Goal: Task Accomplishment & Management: Complete application form

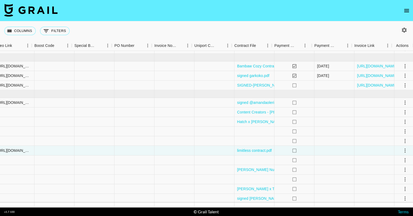
scroll to position [41, 719]
click at [400, 102] on icon "select merge strategy" at bounding box center [402, 102] width 6 height 6
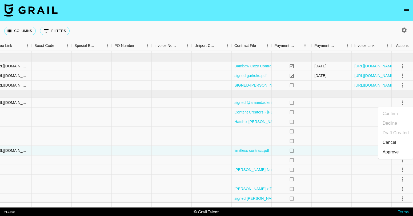
click at [391, 153] on div "Approve" at bounding box center [391, 152] width 16 height 6
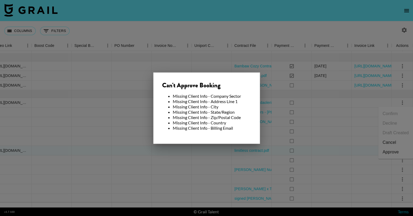
click at [229, 18] on div at bounding box center [206, 108] width 413 height 216
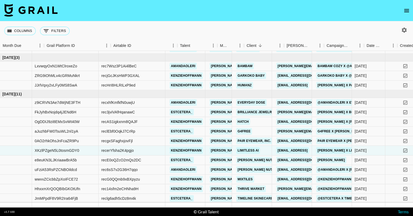
scroll to position [41, 0]
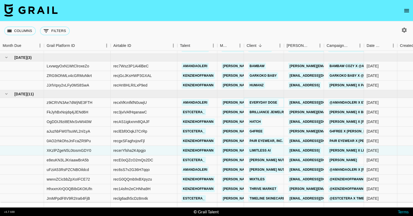
click at [265, 103] on link "Everyday Dose" at bounding box center [263, 102] width 30 height 7
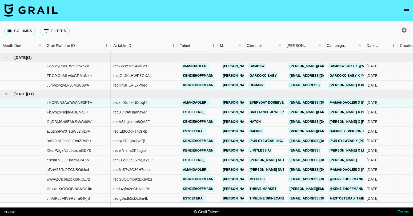
click at [314, 102] on link "[EMAIL_ADDRESS][DOMAIN_NAME]" at bounding box center [318, 102] width 60 height 7
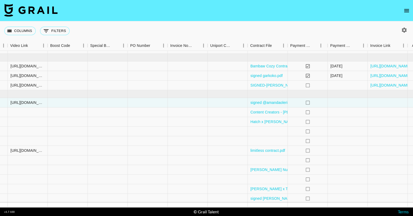
scroll to position [41, 719]
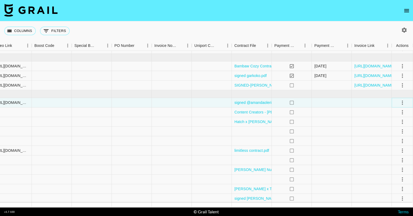
click at [401, 100] on icon "select merge strategy" at bounding box center [402, 102] width 6 height 6
click at [394, 154] on div "Approve" at bounding box center [391, 152] width 16 height 6
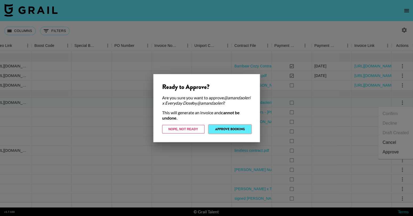
click at [236, 133] on button "Approve Booking" at bounding box center [230, 129] width 42 height 9
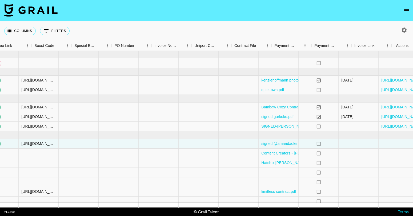
scroll to position [0, 719]
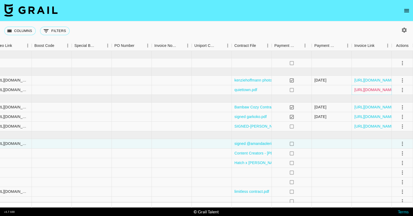
click at [361, 90] on link "https://in.xero.com/YOrULdLU2b9DOCfzHYxKa3FKLk0m0hGNokIuJUf1" at bounding box center [375, 89] width 40 height 5
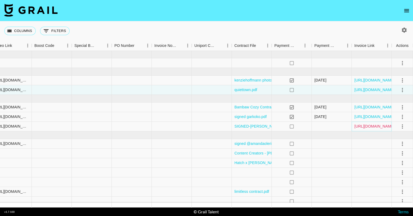
click at [383, 127] on link "https://in.xero.com/EctUDhSIUSKhpl9sJcY4eNwgSmwi8GVyDKsoeCCx" at bounding box center [375, 126] width 40 height 5
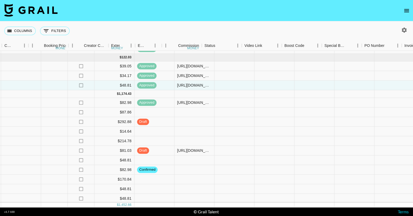
scroll to position [41, 578]
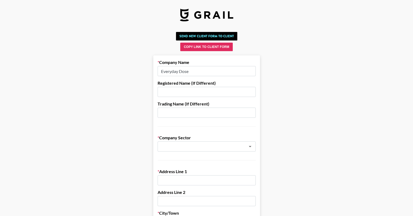
click at [194, 70] on input "Everyday Dose" at bounding box center [207, 71] width 98 height 10
paste input "Everyday Dose Inc."
type input "Everyday DoseEveryday Dose Inc."
click at [202, 150] on div "​" at bounding box center [207, 147] width 98 height 10
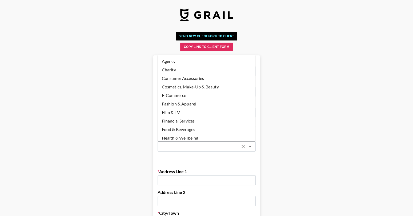
click at [196, 129] on li "Food & Beverages" at bounding box center [207, 129] width 98 height 9
type input "Food & Beverages"
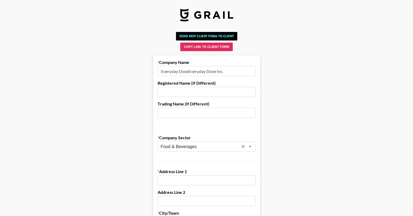
click at [190, 182] on input "text" at bounding box center [207, 181] width 98 height 10
paste input "8015 Burleson Rd, Suite 100"
type input "8015 Burleson Rd, Suite 100"
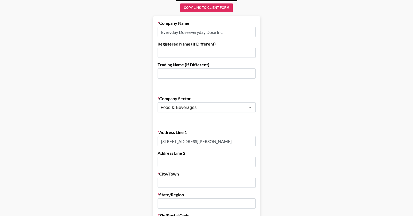
scroll to position [54, 0]
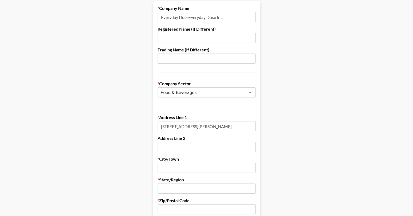
click at [186, 167] on input "text" at bounding box center [207, 168] width 98 height 10
paste input "78744"
drag, startPoint x: 181, startPoint y: 167, endPoint x: 152, endPoint y: 139, distance: 40.2
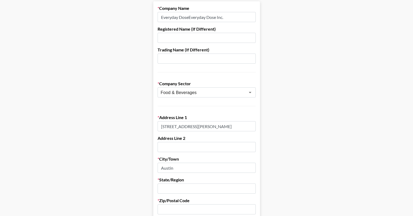
type input "Austin"
click at [189, 187] on input "text" at bounding box center [207, 189] width 98 height 10
type input "texas"
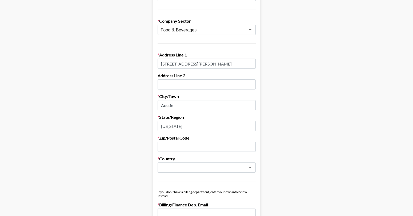
scroll to position [141, 0]
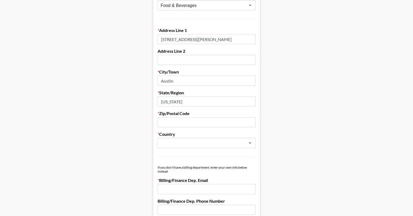
click at [203, 119] on input "text" at bounding box center [207, 122] width 98 height 10
paste input "78744"
type input "78744"
click at [216, 156] on form "Company Name Everyday DoseEveryday Dose Inc. Registered Name (If Different) Tra…" at bounding box center [206, 176] width 107 height 524
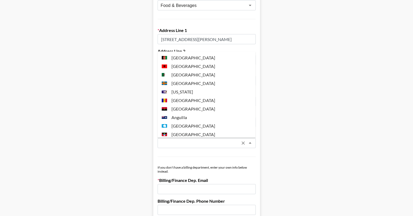
click at [207, 144] on input "text" at bounding box center [200, 143] width 78 height 6
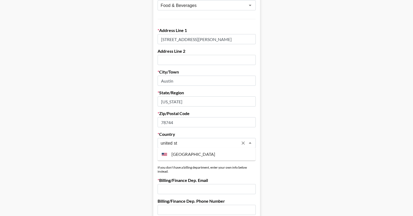
click at [179, 155] on li "United States" at bounding box center [207, 154] width 98 height 9
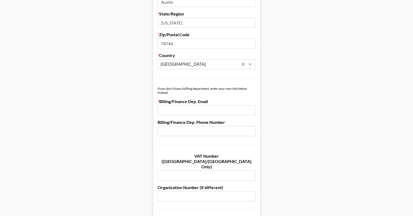
scroll to position [225, 0]
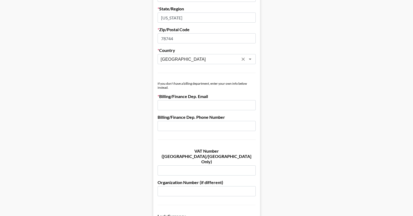
type input "United States"
click at [180, 106] on input "email" at bounding box center [207, 105] width 98 height 10
paste input "accounting@everydaydose.com"
type input "accounting@everydaydose.com"
click at [294, 89] on main "Send New Client Form to Client Copy Link to Client Form Company Name Everyday D…" at bounding box center [206, 79] width 405 height 550
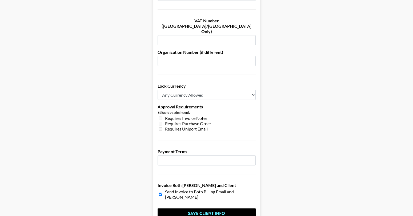
scroll to position [381, 0]
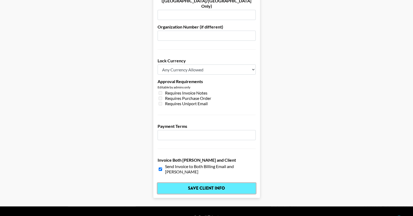
click at [205, 183] on input "Save Client Info" at bounding box center [207, 188] width 98 height 11
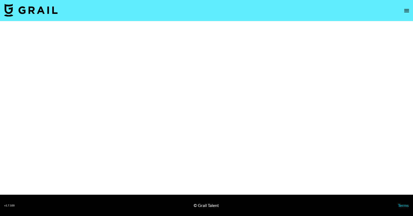
select select "Brand"
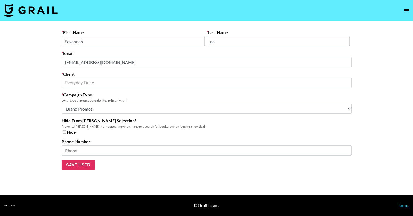
type input "Everyday DoseEveryday Dose Inc."
click at [168, 52] on div "Email [EMAIL_ADDRESS][DOMAIN_NAME]" at bounding box center [207, 59] width 290 height 17
